Goal: Find specific page/section: Find specific page/section

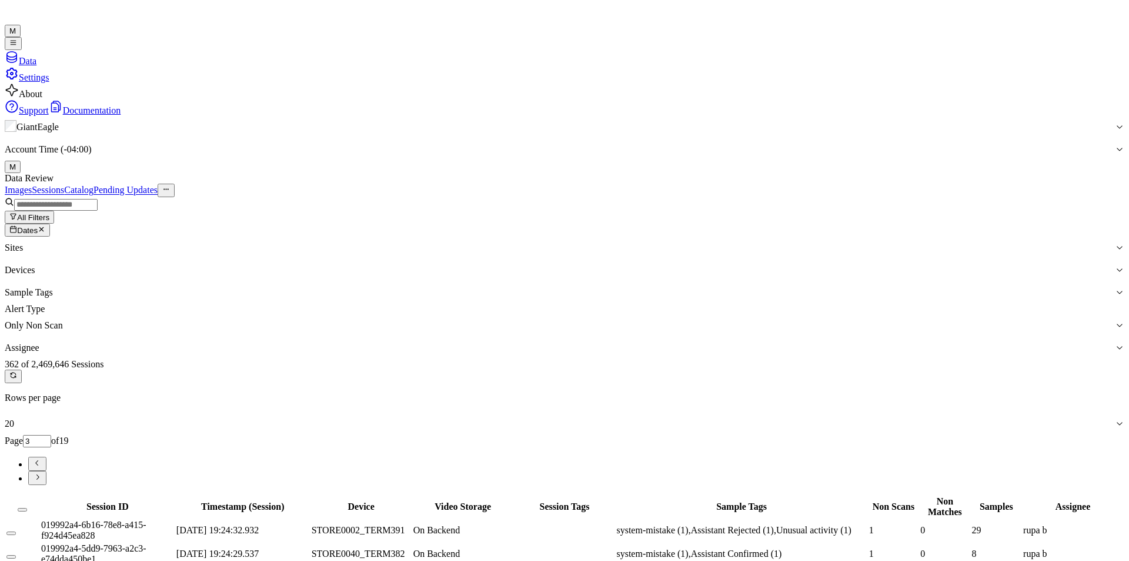
click at [45, 225] on icon "button" at bounding box center [42, 229] width 8 height 8
type input "1"
click at [38, 226] on span "Dates" at bounding box center [27, 230] width 21 height 9
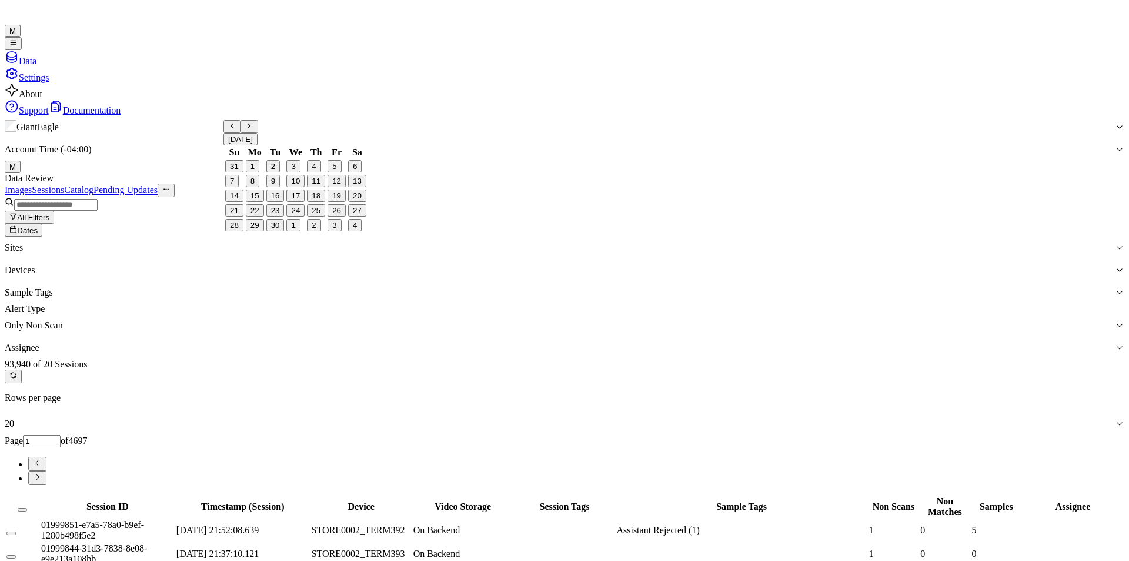
click at [261, 231] on button "29" at bounding box center [255, 225] width 18 height 12
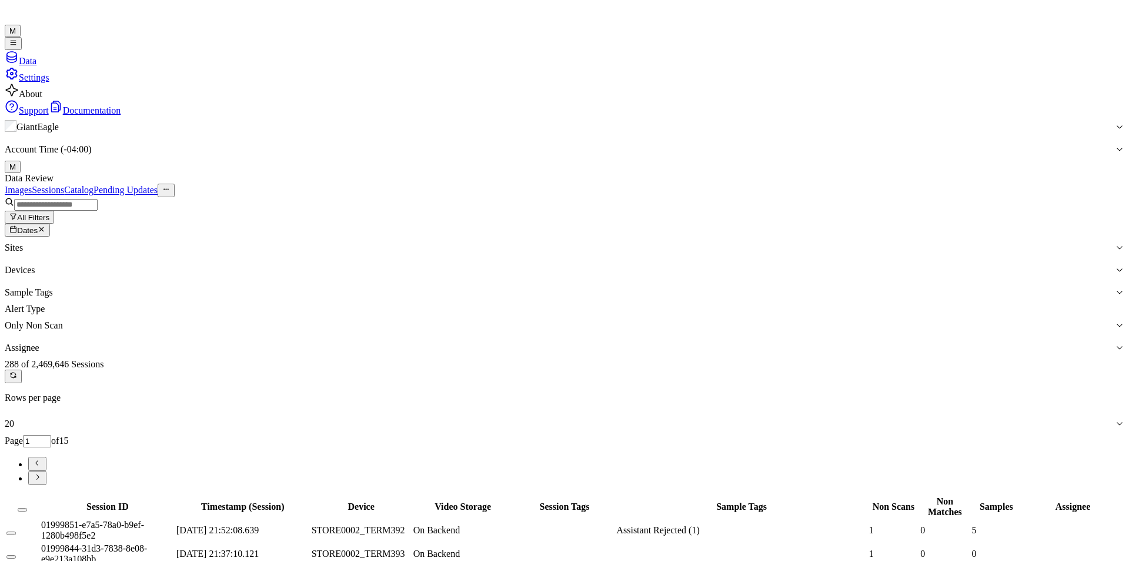
click at [51, 435] on input "1" at bounding box center [37, 441] width 28 height 12
click at [42, 458] on icon "Go to previous page" at bounding box center [37, 462] width 9 height 9
type input "14"
click at [785, 184] on div "Images Sessions Catalog Pending Updates" at bounding box center [565, 190] width 1120 height 13
